Goal: Find specific page/section: Find specific page/section

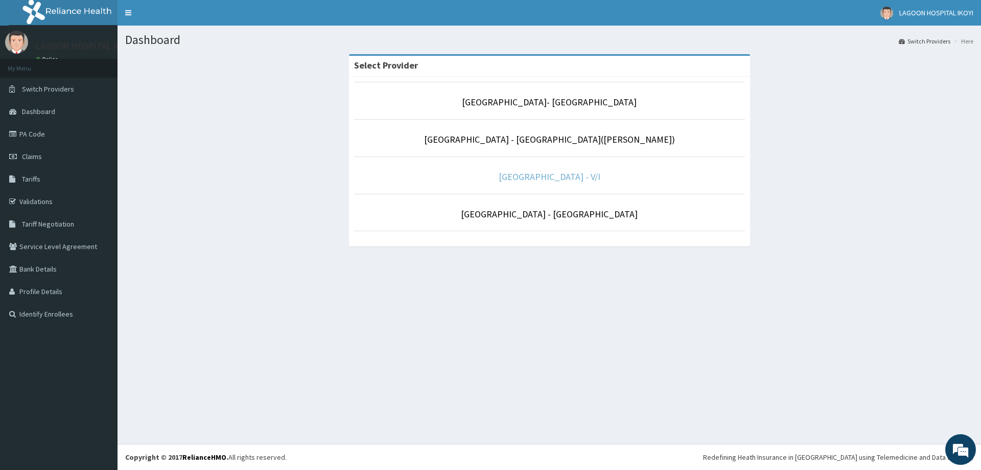
click at [535, 176] on link "[GEOGRAPHIC_DATA] - V/I" at bounding box center [550, 177] width 102 height 12
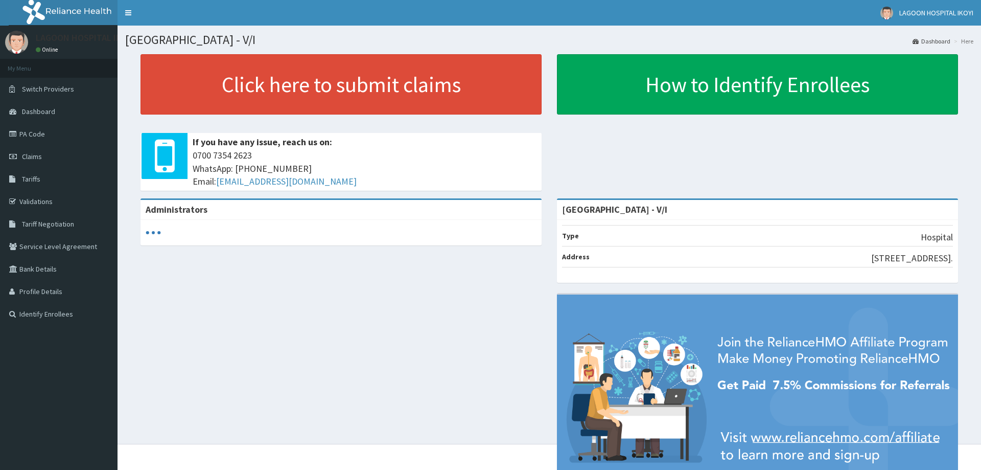
click at [35, 133] on link "PA Code" at bounding box center [59, 134] width 118 height 22
